Goal: Information Seeking & Learning: Check status

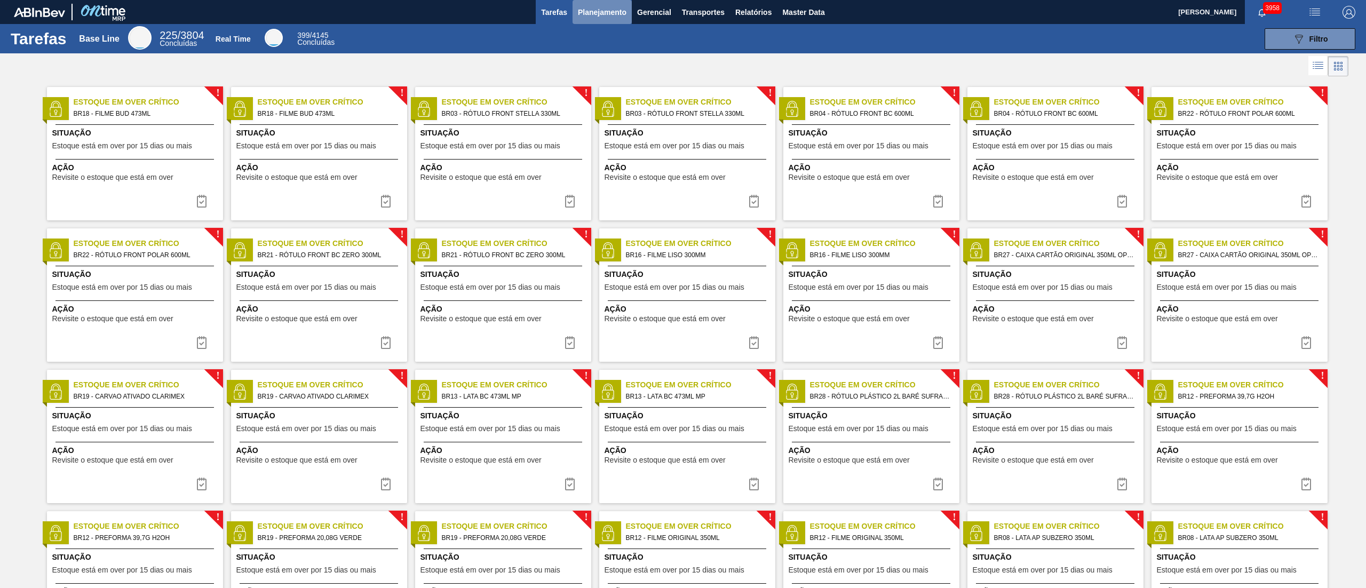
click at [584, 22] on button "Planejamento" at bounding box center [602, 12] width 59 height 24
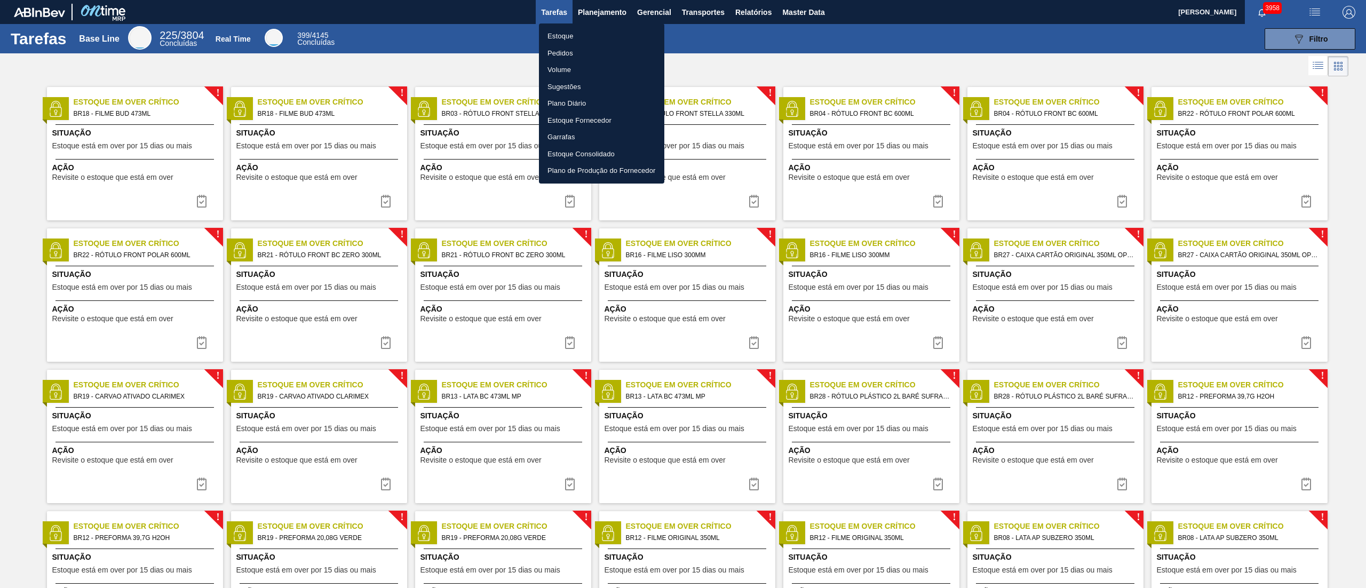
click at [556, 34] on li "Estoque" at bounding box center [601, 36] width 125 height 17
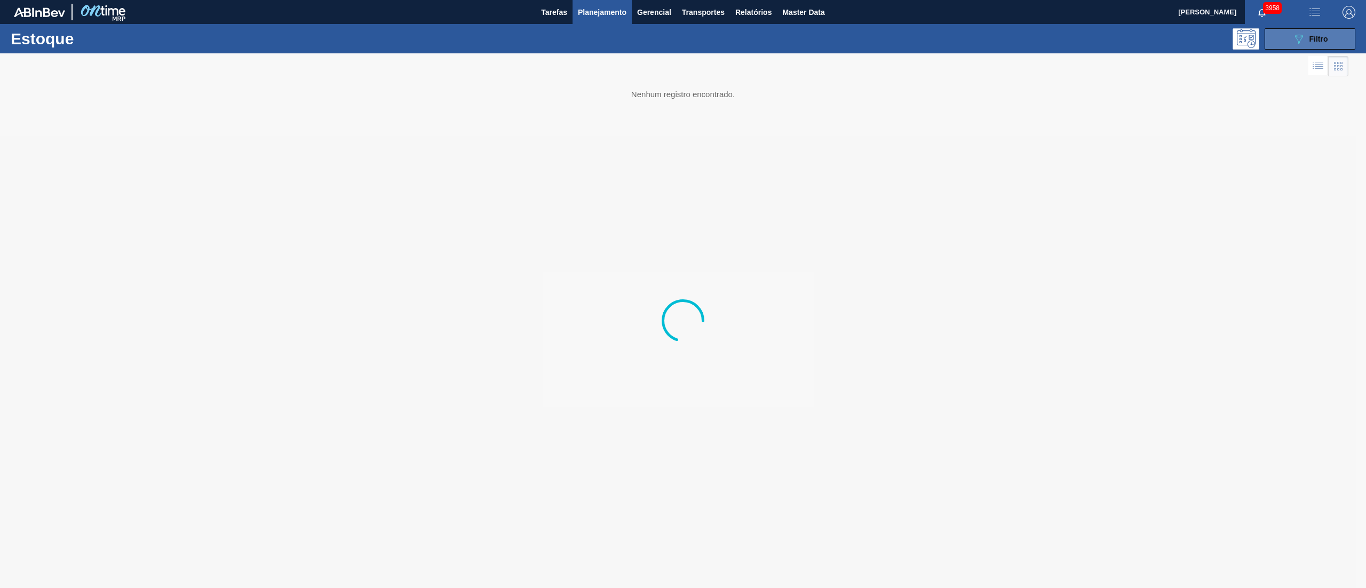
drag, startPoint x: 1303, startPoint y: 44, endPoint x: 1310, endPoint y: 40, distance: 7.9
click at [1303, 43] on icon "089F7B8B-B2A5-4AFE-B5C0-19BA573D28AC" at bounding box center [1299, 39] width 13 height 13
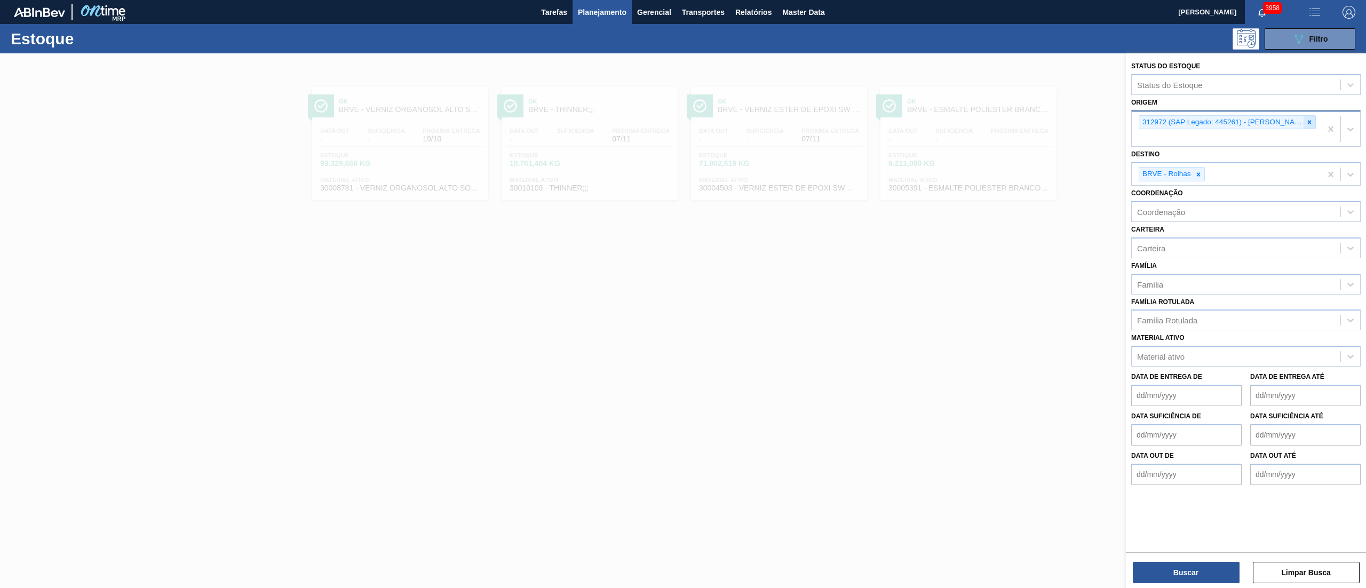
click at [1312, 119] on icon at bounding box center [1309, 121] width 7 height 7
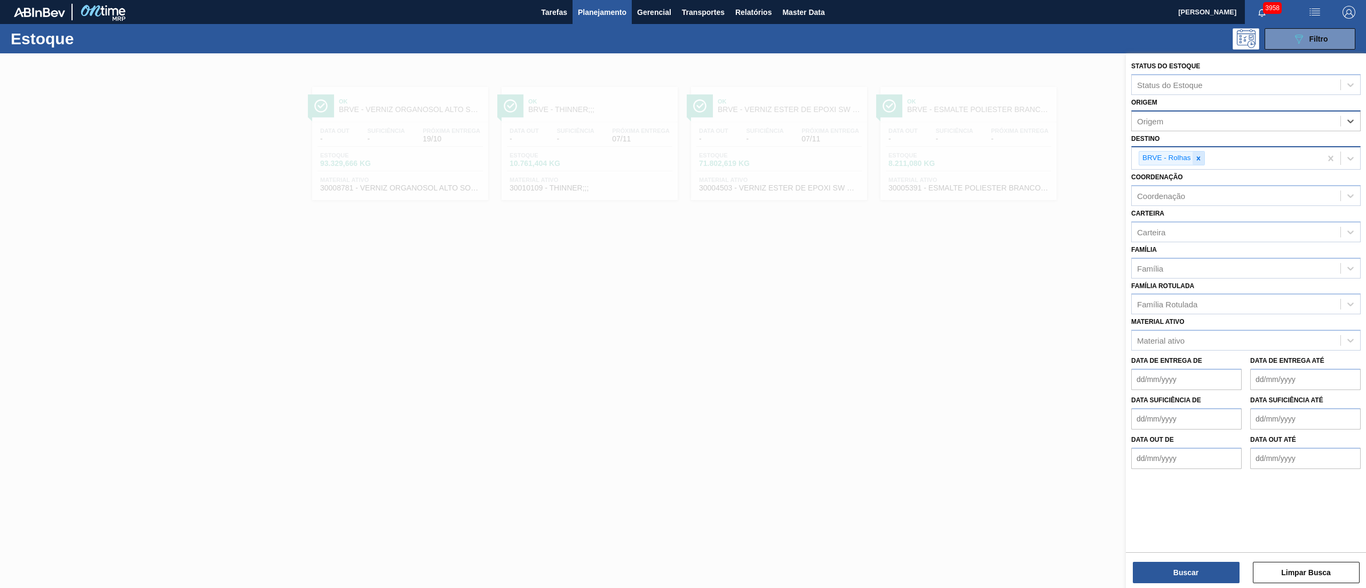
click at [1200, 163] on div at bounding box center [1199, 158] width 12 height 13
type input "brv3"
click at [1190, 187] on div "BRV3 - Vidros Rio" at bounding box center [1245, 183] width 229 height 20
click at [1189, 567] on button "Buscar" at bounding box center [1186, 572] width 107 height 21
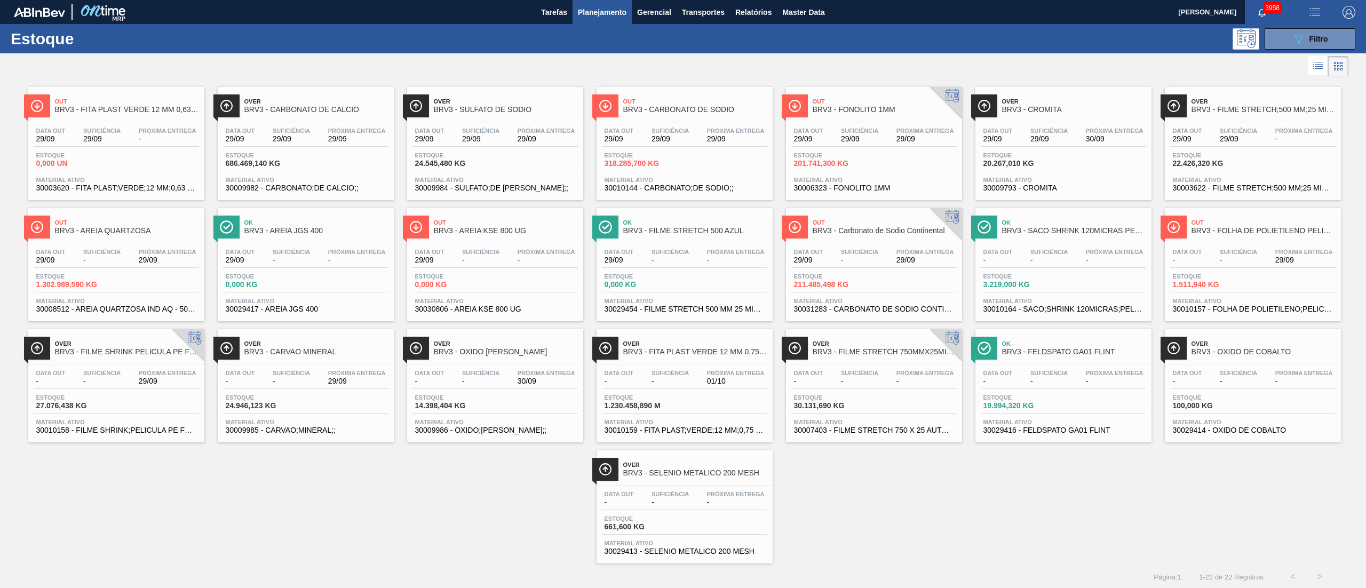
click at [674, 387] on div "Data out - Suficiência - Próxima Entrega 01/10" at bounding box center [684, 379] width 165 height 19
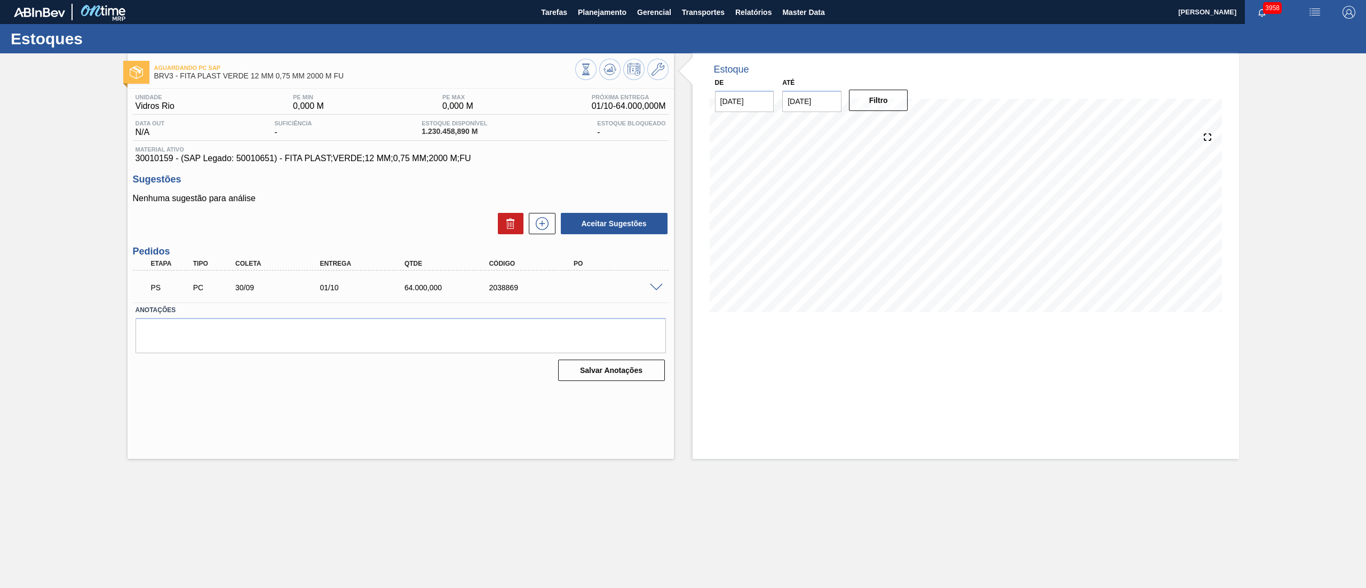
click at [146, 157] on span "30010159 - (SAP Legado: 50010651) - FITA PLAST;VERDE;12 MM;0,75 MM;2000 M;FU" at bounding box center [401, 159] width 530 height 10
copy span "30010159"
